Goal: Task Accomplishment & Management: Manage account settings

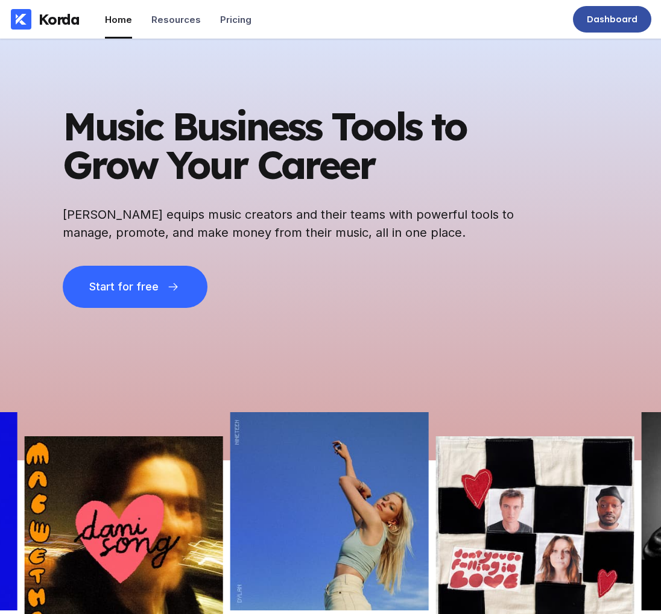
click at [613, 14] on div "Dashboard" at bounding box center [611, 19] width 51 height 12
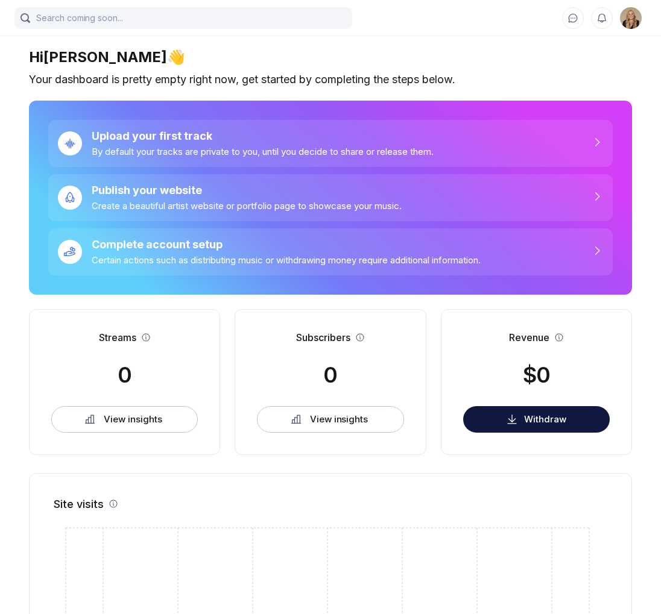
click at [634, 16] on img at bounding box center [631, 18] width 22 height 22
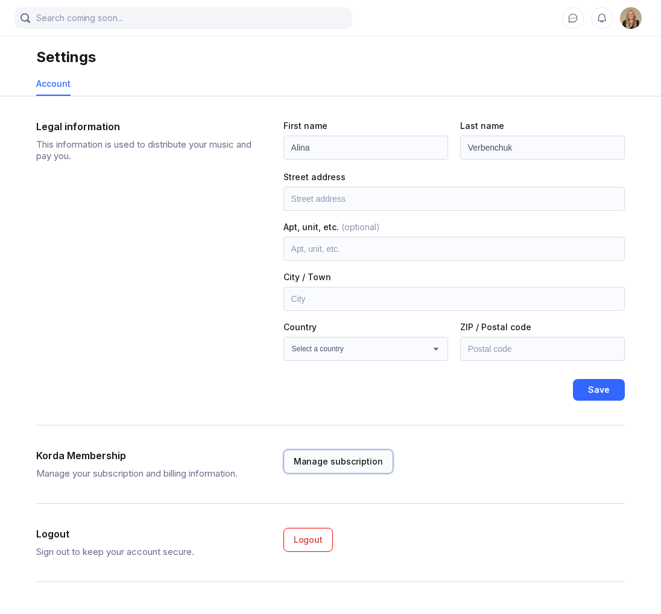
click at [375, 460] on div "Manage subscription" at bounding box center [338, 462] width 89 height 12
click at [307, 468] on button "Manage subscription" at bounding box center [338, 462] width 110 height 24
click at [312, 452] on button "Manage subscription" at bounding box center [338, 462] width 110 height 24
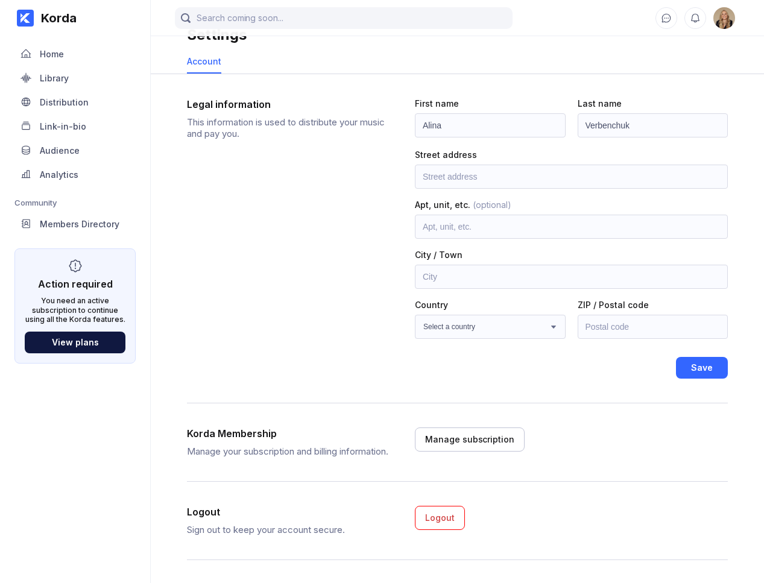
scroll to position [33, 0]
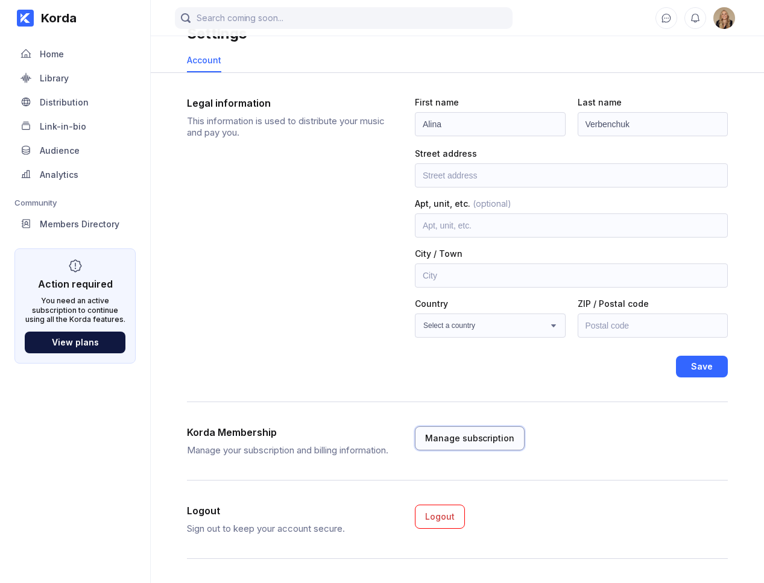
click at [474, 435] on div "Manage subscription" at bounding box center [469, 438] width 89 height 12
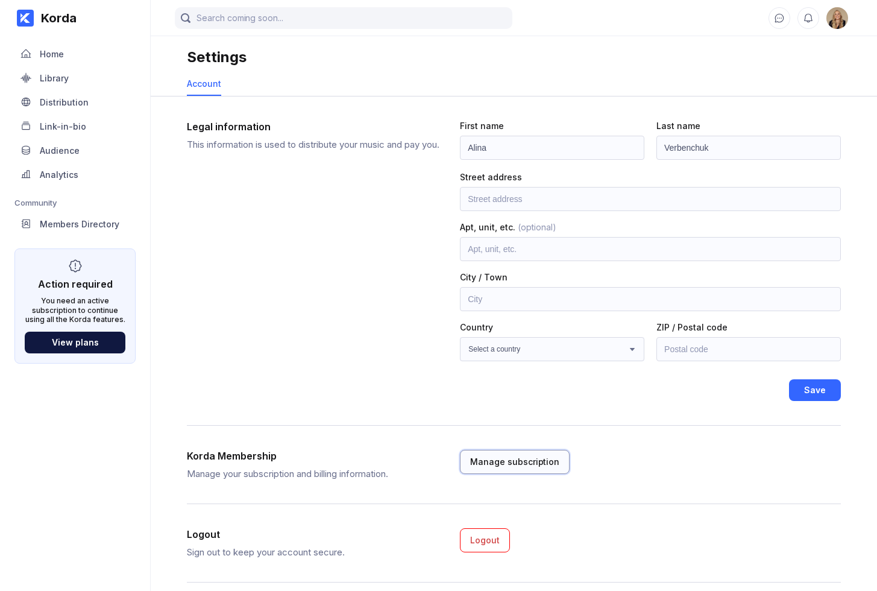
click at [529, 462] on div "Manage subscription" at bounding box center [514, 462] width 89 height 12
click at [550, 464] on div "Manage subscription" at bounding box center [514, 462] width 89 height 12
